Goal: Transaction & Acquisition: Purchase product/service

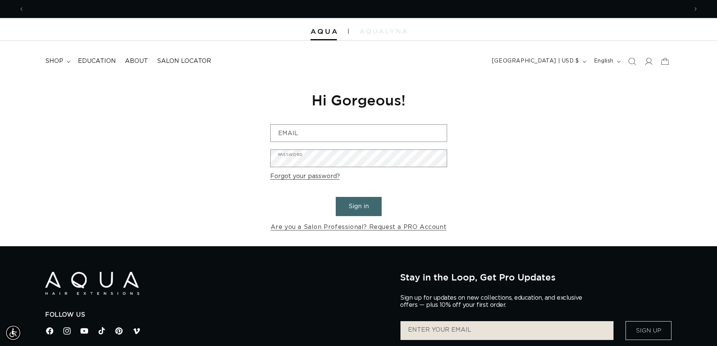
scroll to position [0, 664]
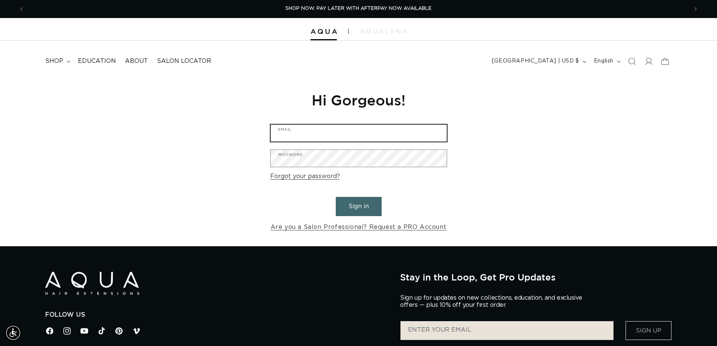
type input "info@noufalhaircolorstudio.com"
click at [352, 203] on button "Sign in" at bounding box center [359, 206] width 46 height 19
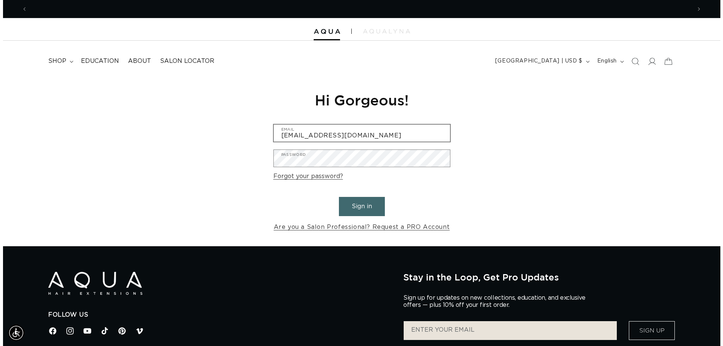
scroll to position [0, 1327]
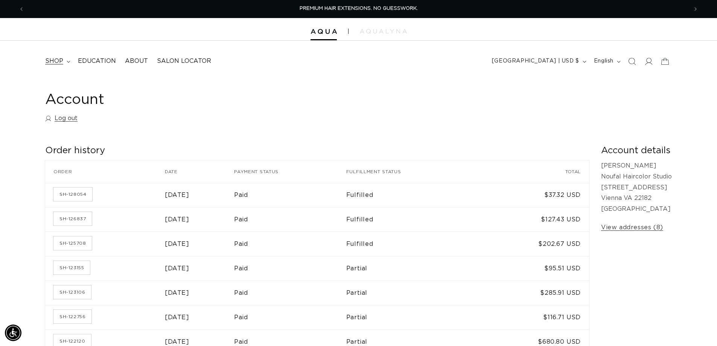
click at [53, 59] on span "shop" at bounding box center [54, 61] width 18 height 8
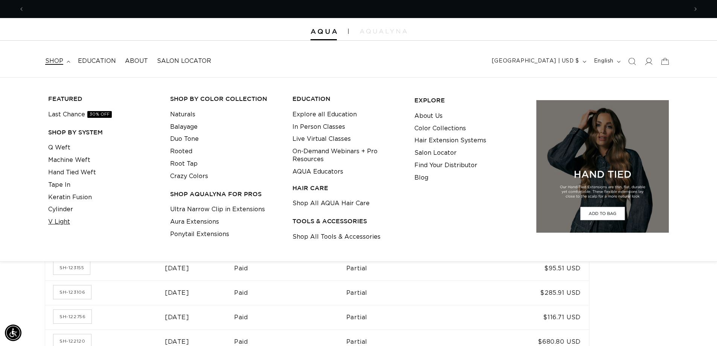
scroll to position [0, 1327]
click at [188, 208] on link "Ultra Narrow Clip in Extensions" at bounding box center [217, 209] width 95 height 12
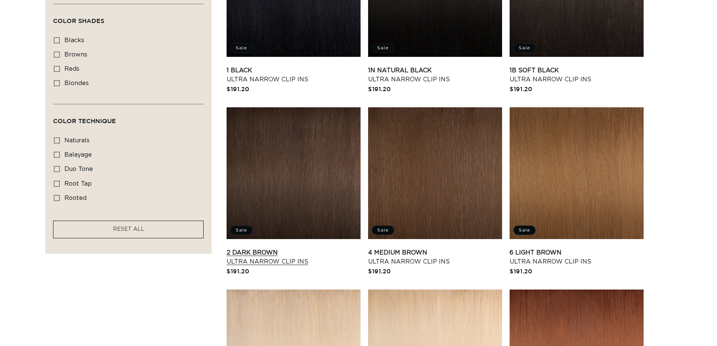
scroll to position [376, 0]
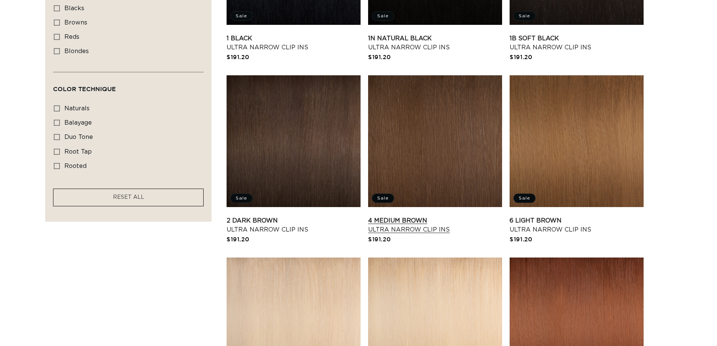
click at [408, 216] on link "4 Medium Brown Ultra Narrow Clip Ins" at bounding box center [435, 225] width 134 height 18
click at [405, 228] on link "4 Medium Brown Ultra Narrow Clip Ins" at bounding box center [435, 225] width 134 height 18
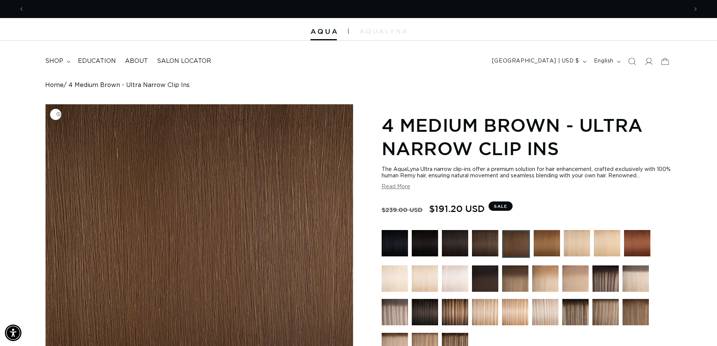
scroll to position [0, 1327]
click at [58, 56] on summary "shop" at bounding box center [57, 61] width 33 height 17
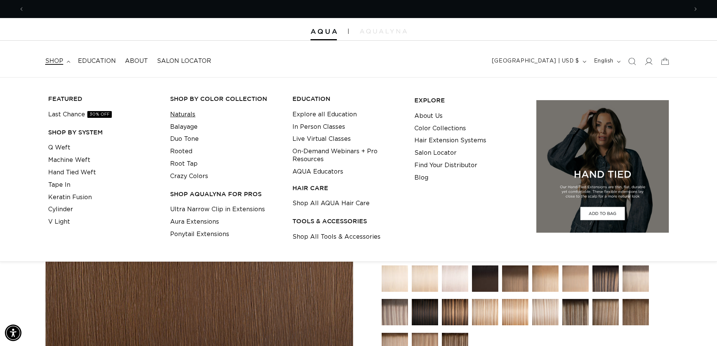
scroll to position [0, 0]
click at [55, 185] on link "Tape In" at bounding box center [59, 185] width 22 height 12
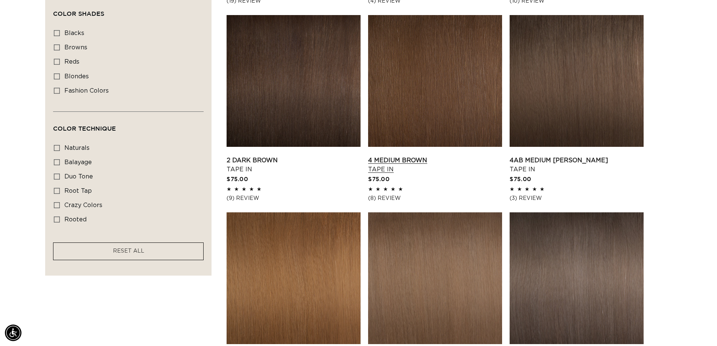
click at [444, 156] on link "4 Medium Brown Tape In" at bounding box center [435, 165] width 134 height 18
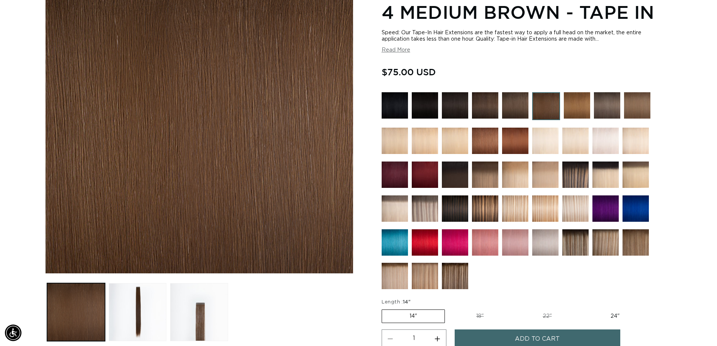
scroll to position [0, 664]
click at [613, 104] on img at bounding box center [607, 105] width 26 height 26
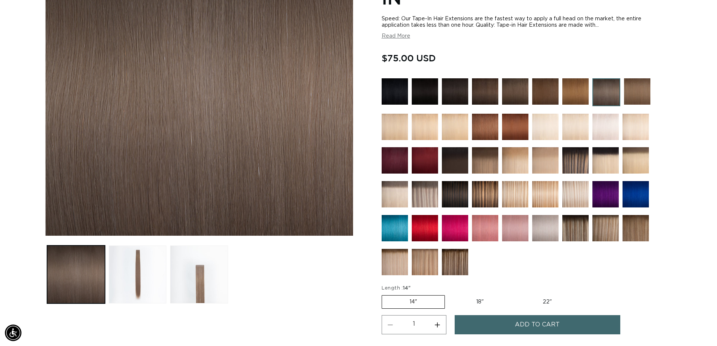
scroll to position [0, 664]
click at [463, 147] on img at bounding box center [455, 160] width 26 height 26
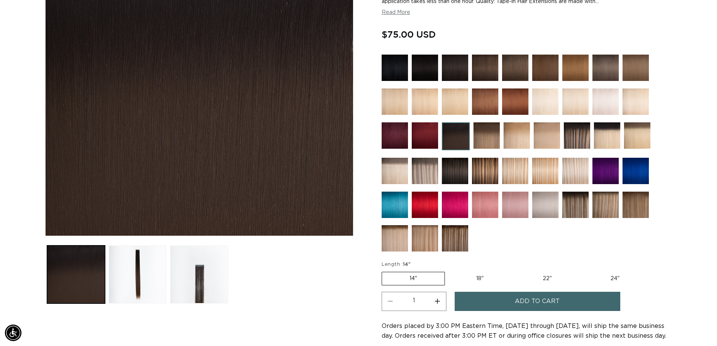
click at [639, 65] on img at bounding box center [636, 68] width 26 height 26
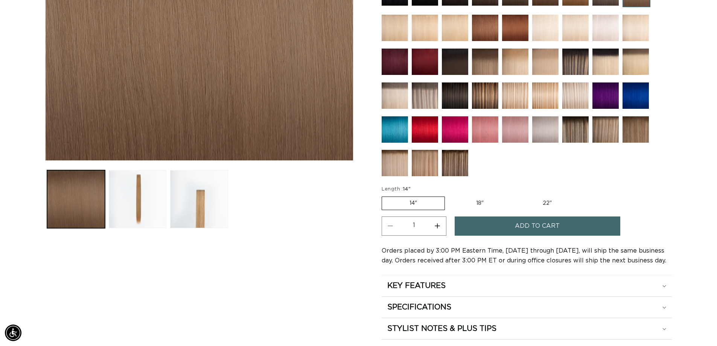
click at [479, 201] on label "18" Variant sold out or unavailable" at bounding box center [480, 203] width 62 height 13
click at [449, 195] on input "18" Variant sold out or unavailable" at bounding box center [449, 195] width 0 height 0
radio input "true"
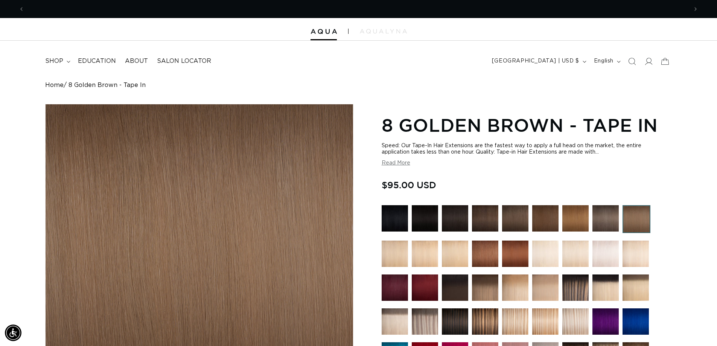
scroll to position [0, 1327]
